Goal: Task Accomplishment & Management: Manage account settings

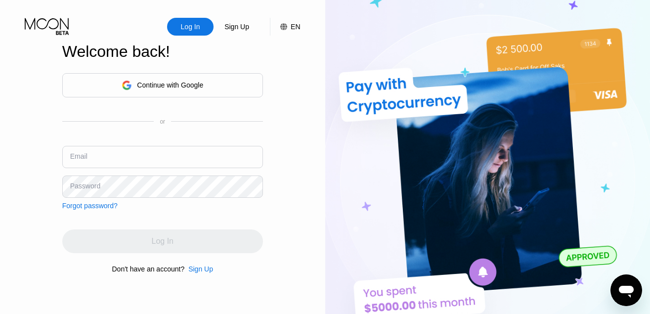
click at [119, 162] on input "text" at bounding box center [162, 157] width 201 height 22
type input "p"
click at [119, 162] on input "text" at bounding box center [162, 157] width 201 height 22
paste input "[EMAIL_ADDRESS][DOMAIN_NAME]"
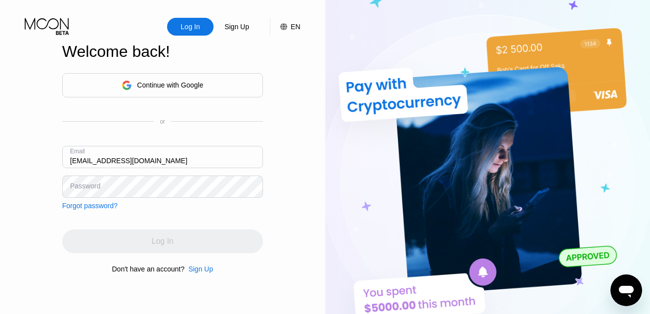
type input "[EMAIL_ADDRESS][DOMAIN_NAME]"
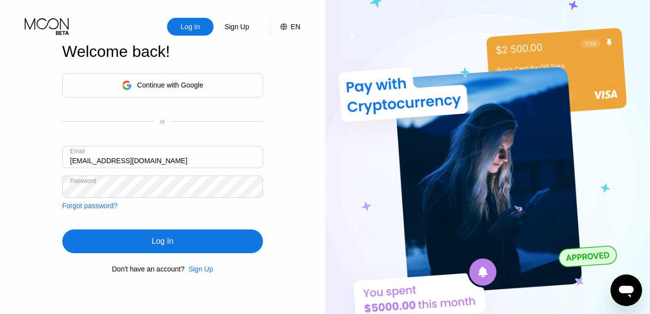
click at [166, 244] on div "Log In" at bounding box center [163, 241] width 22 height 10
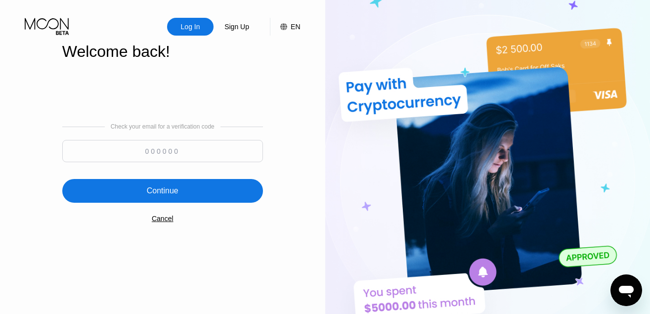
click at [173, 149] on input at bounding box center [162, 151] width 201 height 22
paste input "946351"
type input "946351"
click at [164, 192] on div "Continue" at bounding box center [163, 191] width 32 height 10
